Goal: Check status: Check status

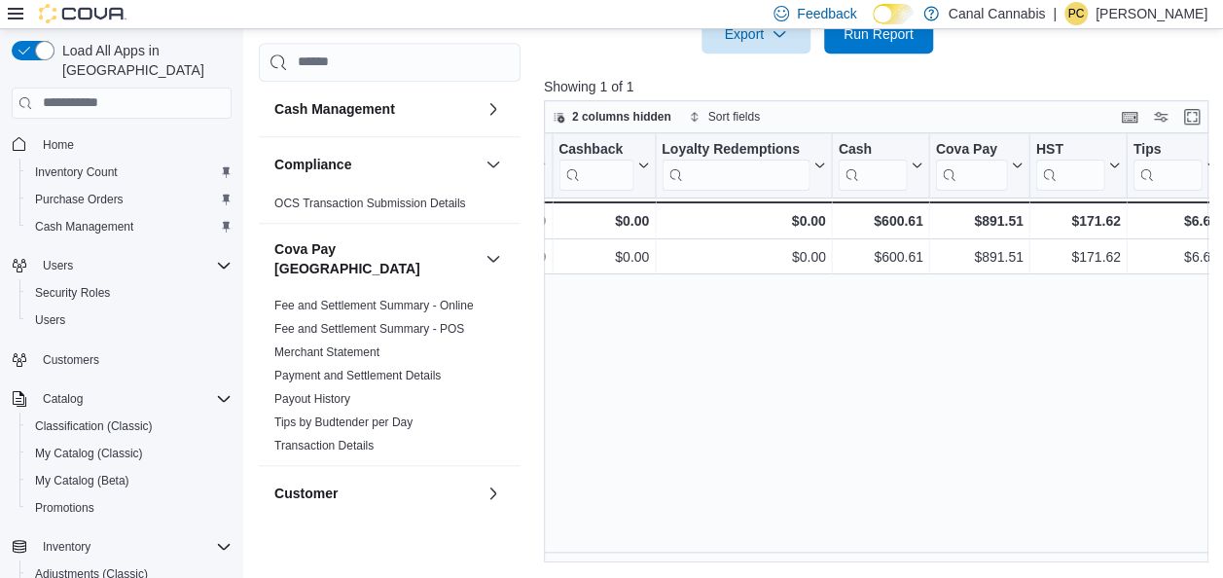
scroll to position [0, 2191]
